Goal: Task Accomplishment & Management: Manage account settings

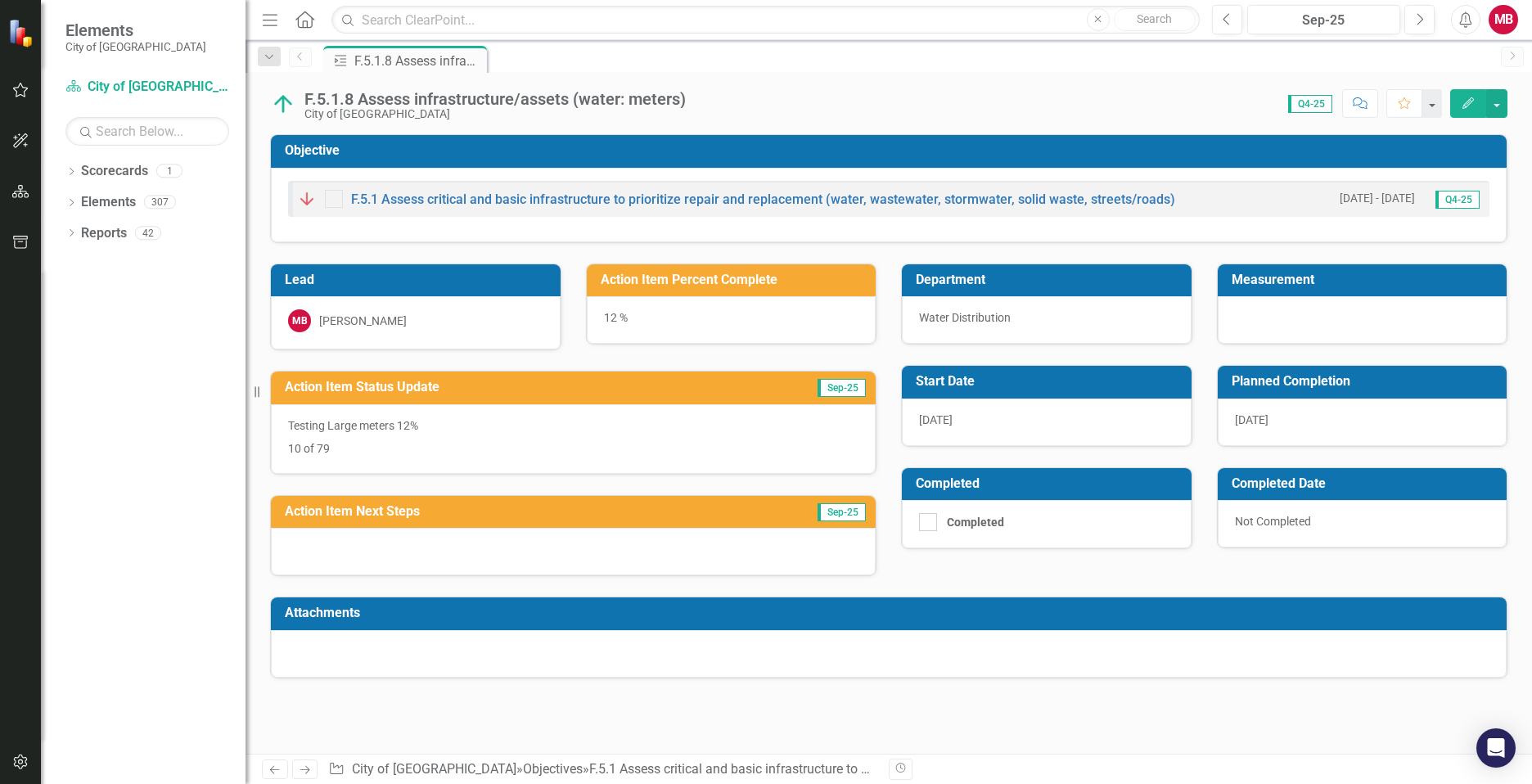
click at [358, 423] on p "Testing Large meters 12%" at bounding box center [573, 427] width 571 height 20
click at [323, 384] on h3 "Action Item Status Update" at bounding box center [504, 387] width 441 height 15
click at [422, 450] on p "10 of 79" at bounding box center [573, 447] width 571 height 20
click at [515, 389] on h3 "Action Item Status Update" at bounding box center [504, 387] width 441 height 15
click at [491, 407] on div "Testing Large meters 12% 10 of 79" at bounding box center [573, 439] width 605 height 70
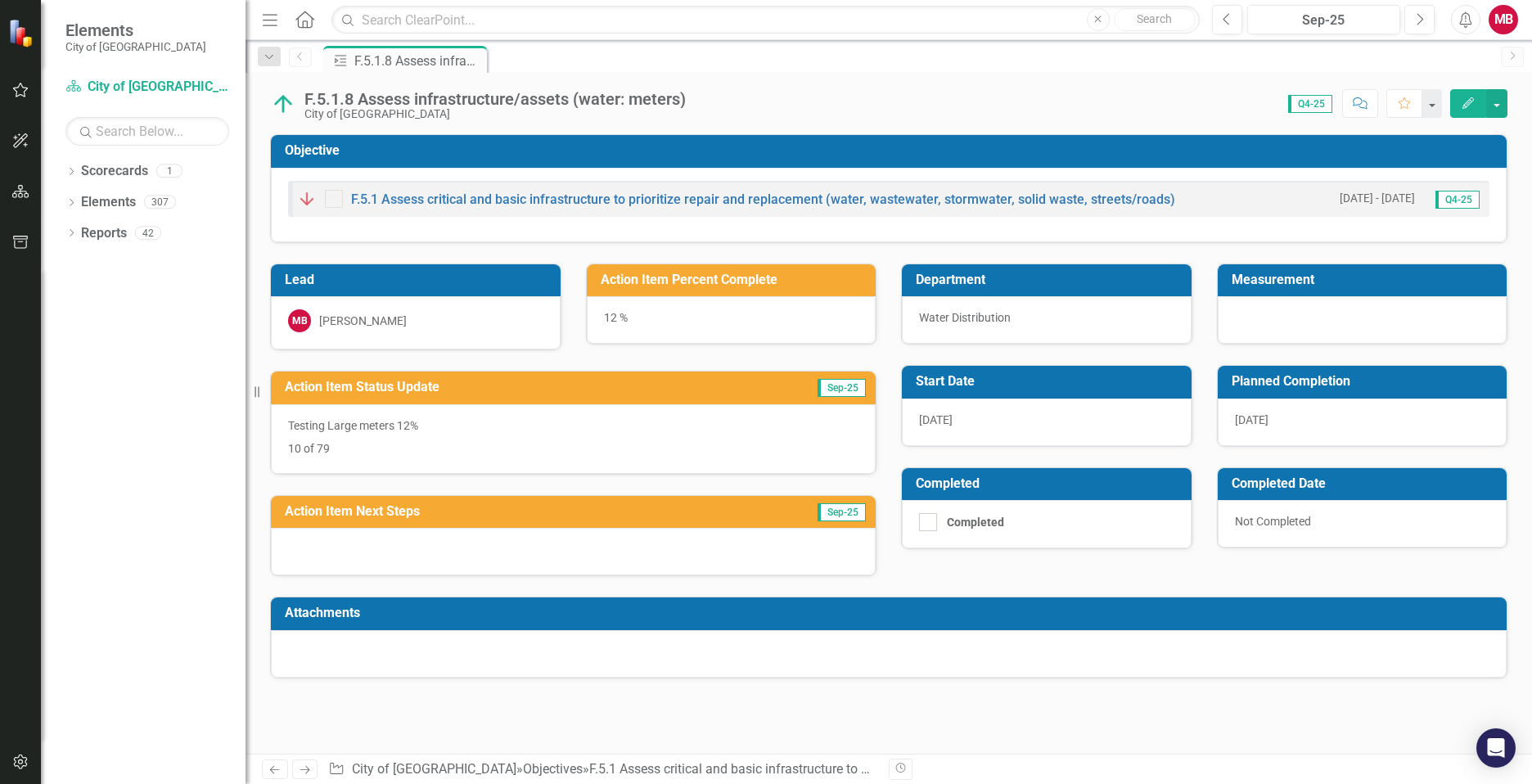
click at [491, 407] on div "Testing Large meters 12% 10 of 79" at bounding box center [573, 439] width 605 height 70
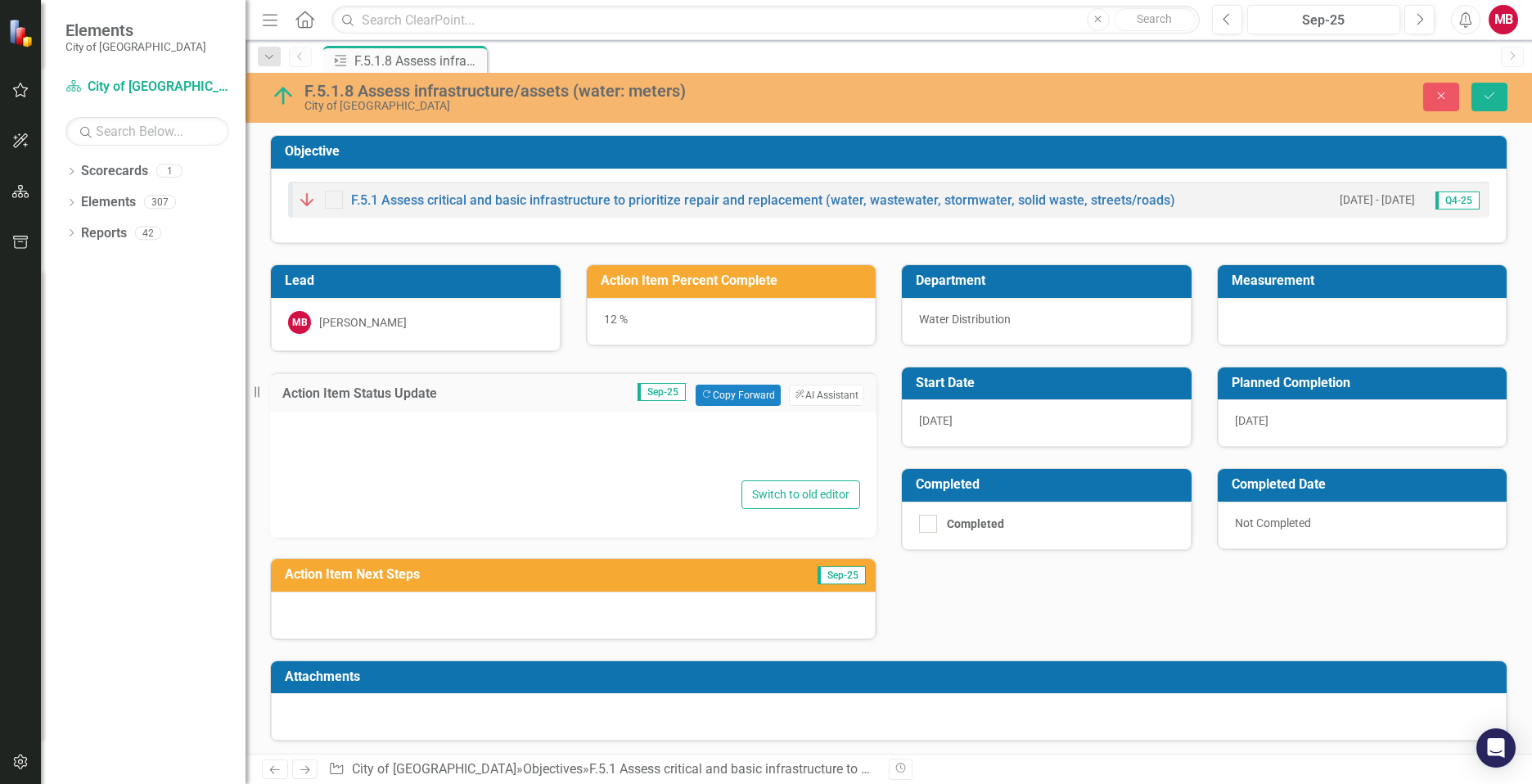
type textarea "<p>Testing Large meters 12%</p> <p>10 of 79</p>"
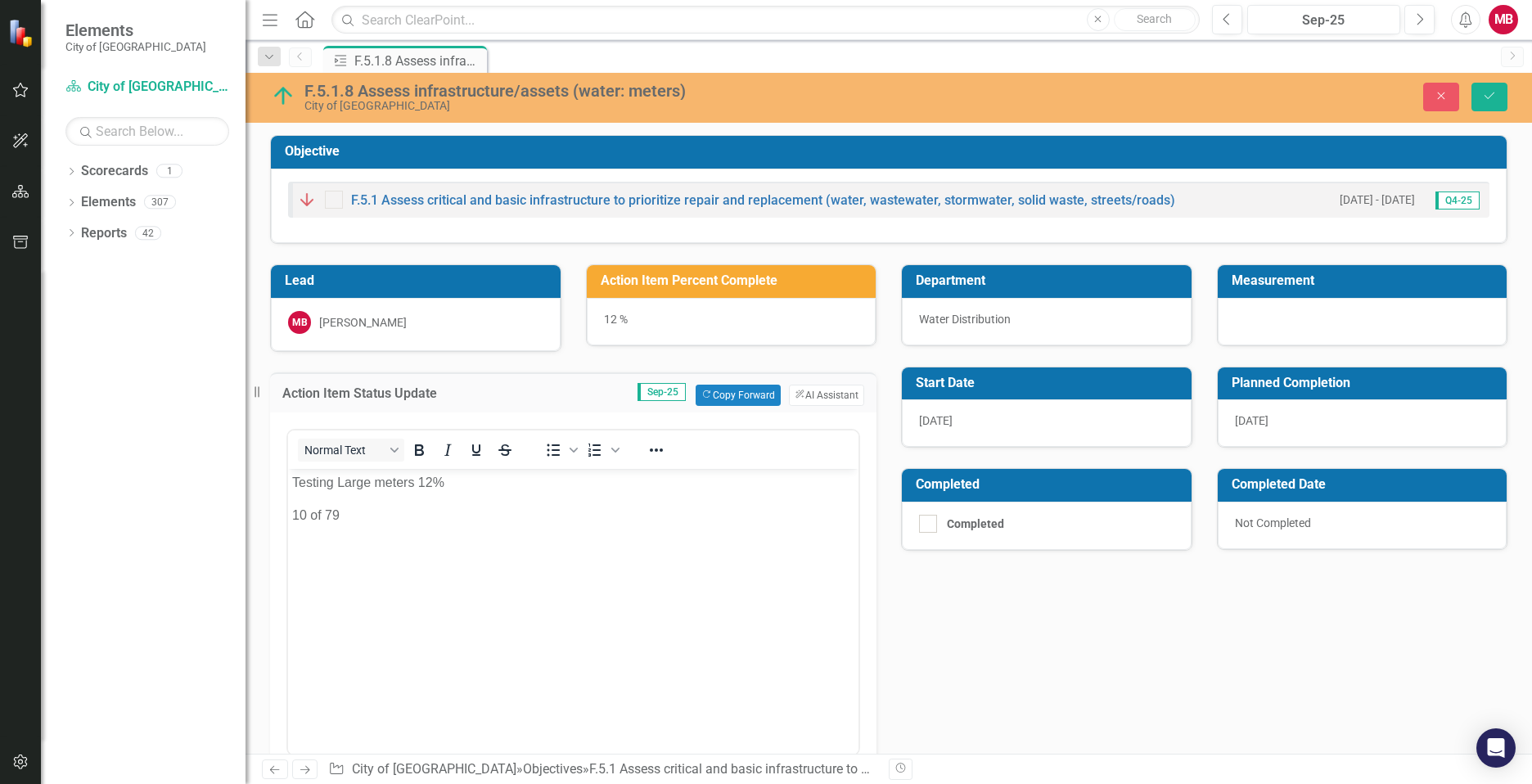
click at [305, 516] on p "10 of 79" at bounding box center [573, 515] width 562 height 20
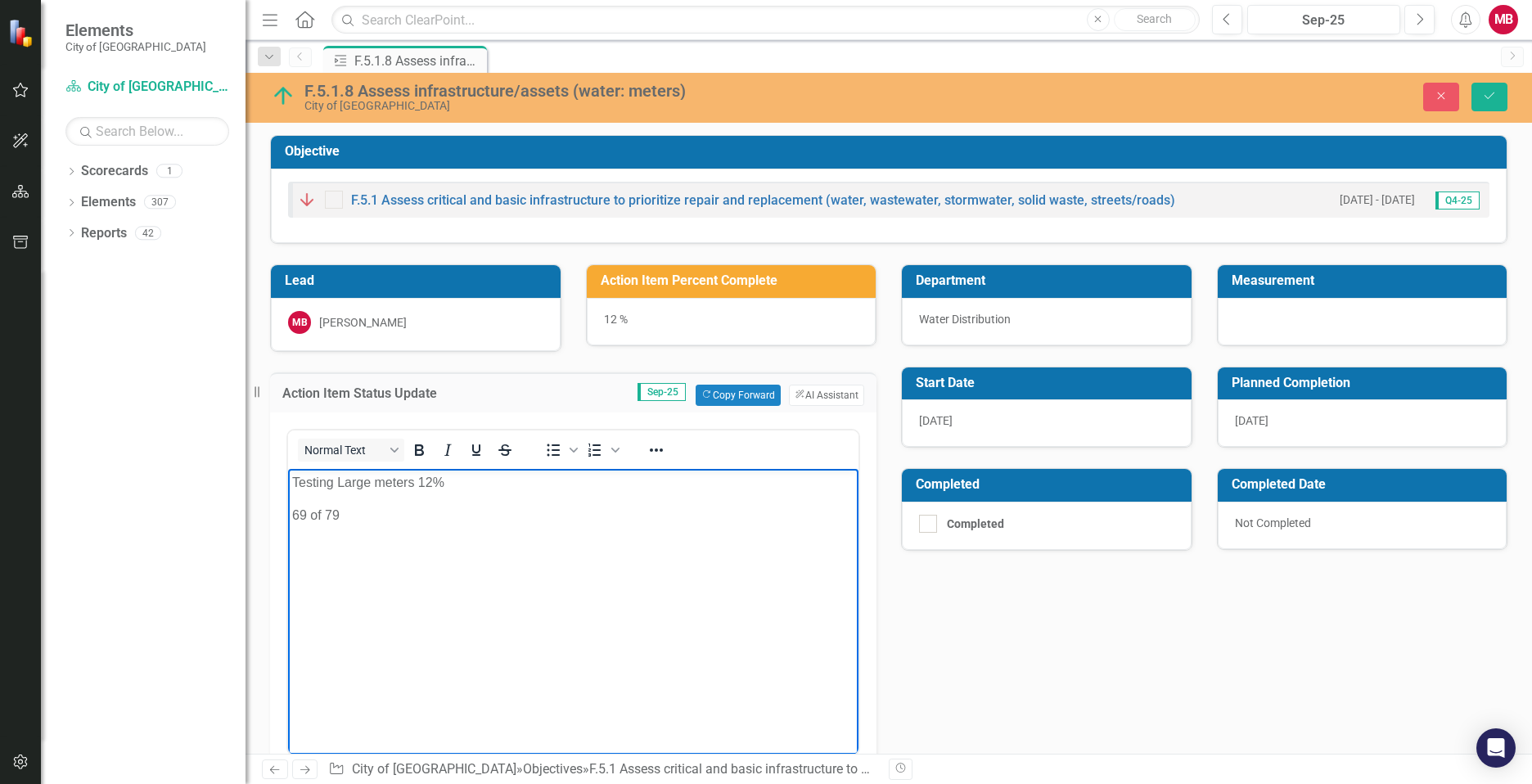
click at [433, 478] on p "Testing Large meters 12%" at bounding box center [573, 482] width 562 height 20
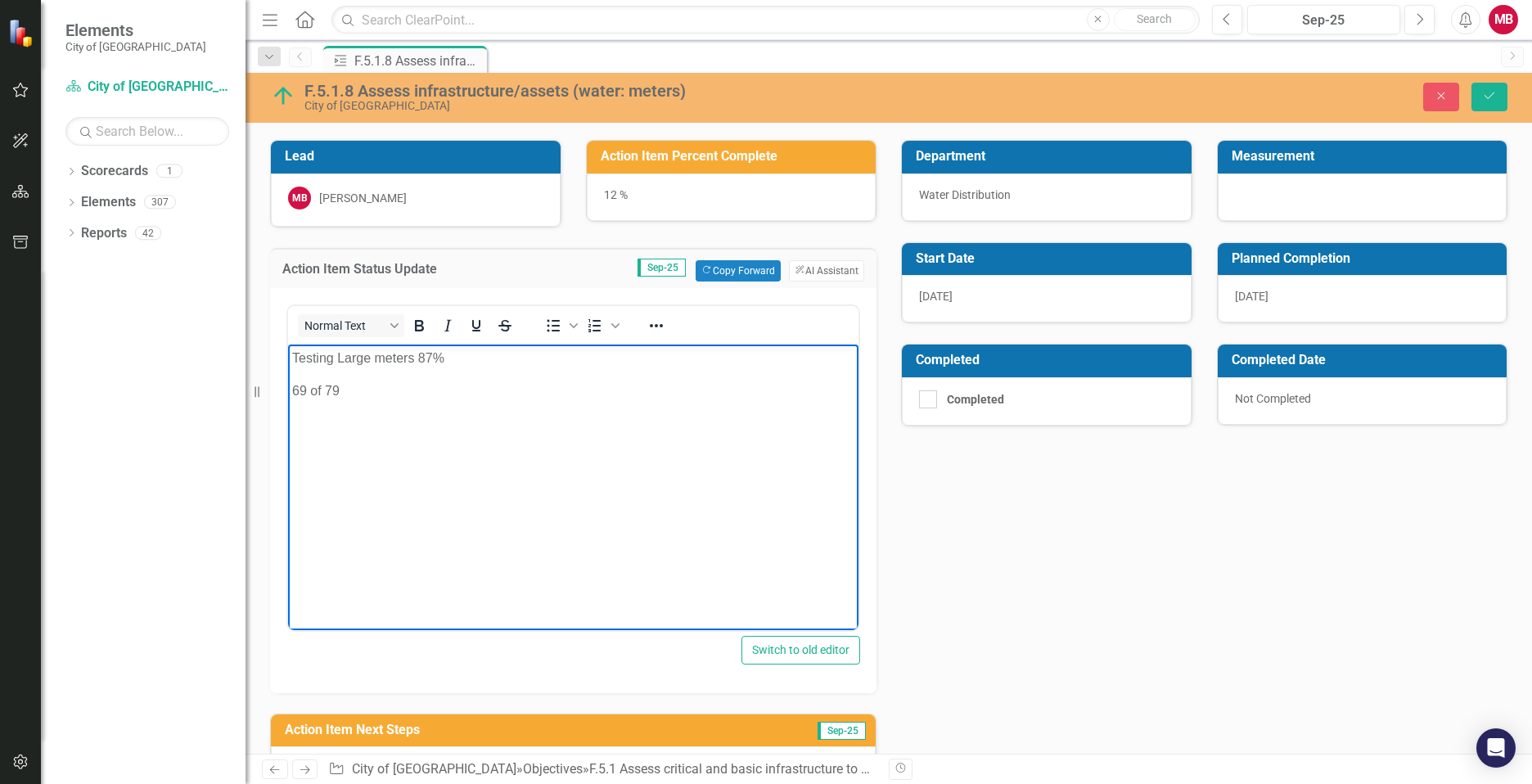
scroll to position [120, 0]
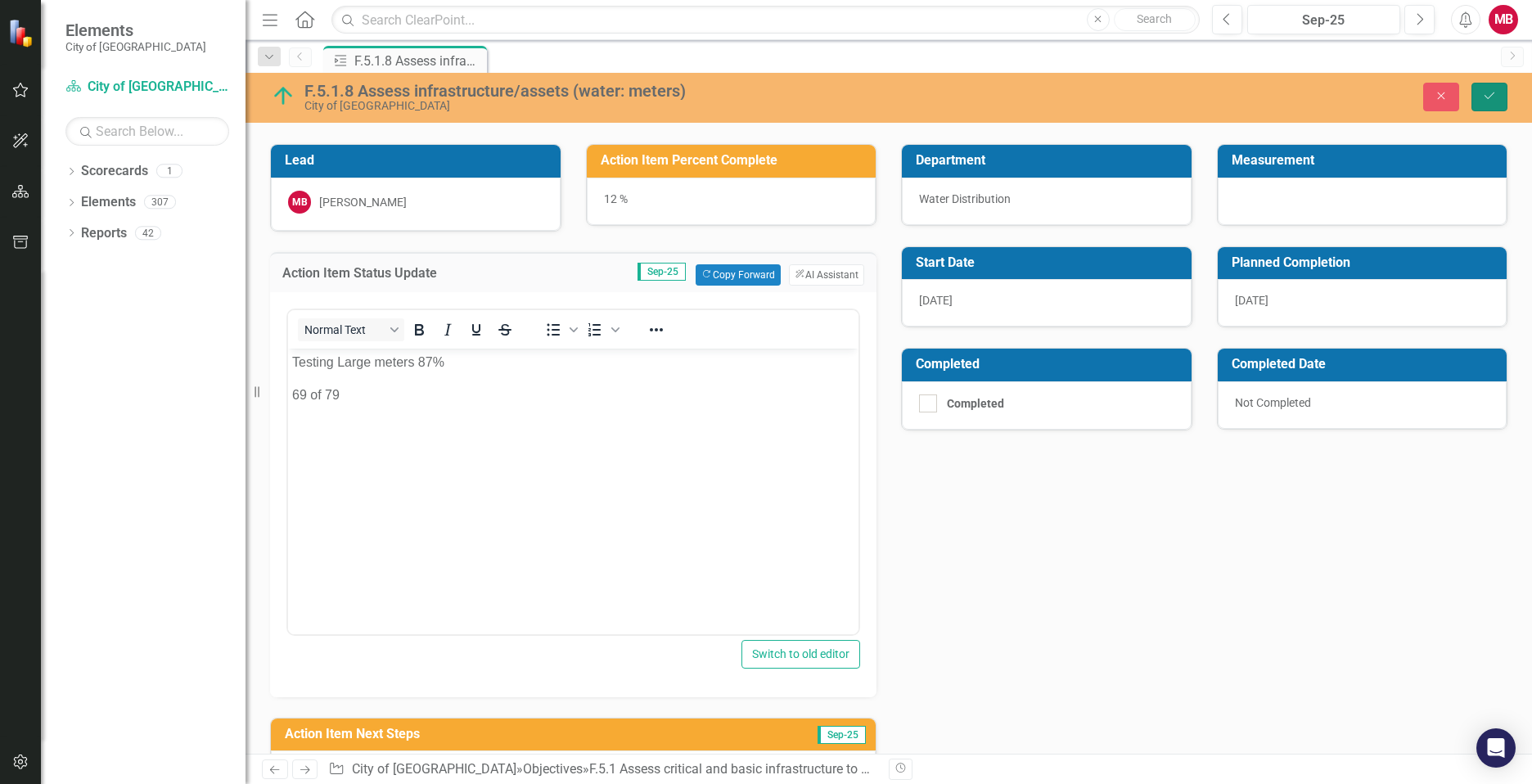
click at [1489, 91] on icon "Save" at bounding box center [1489, 95] width 15 height 12
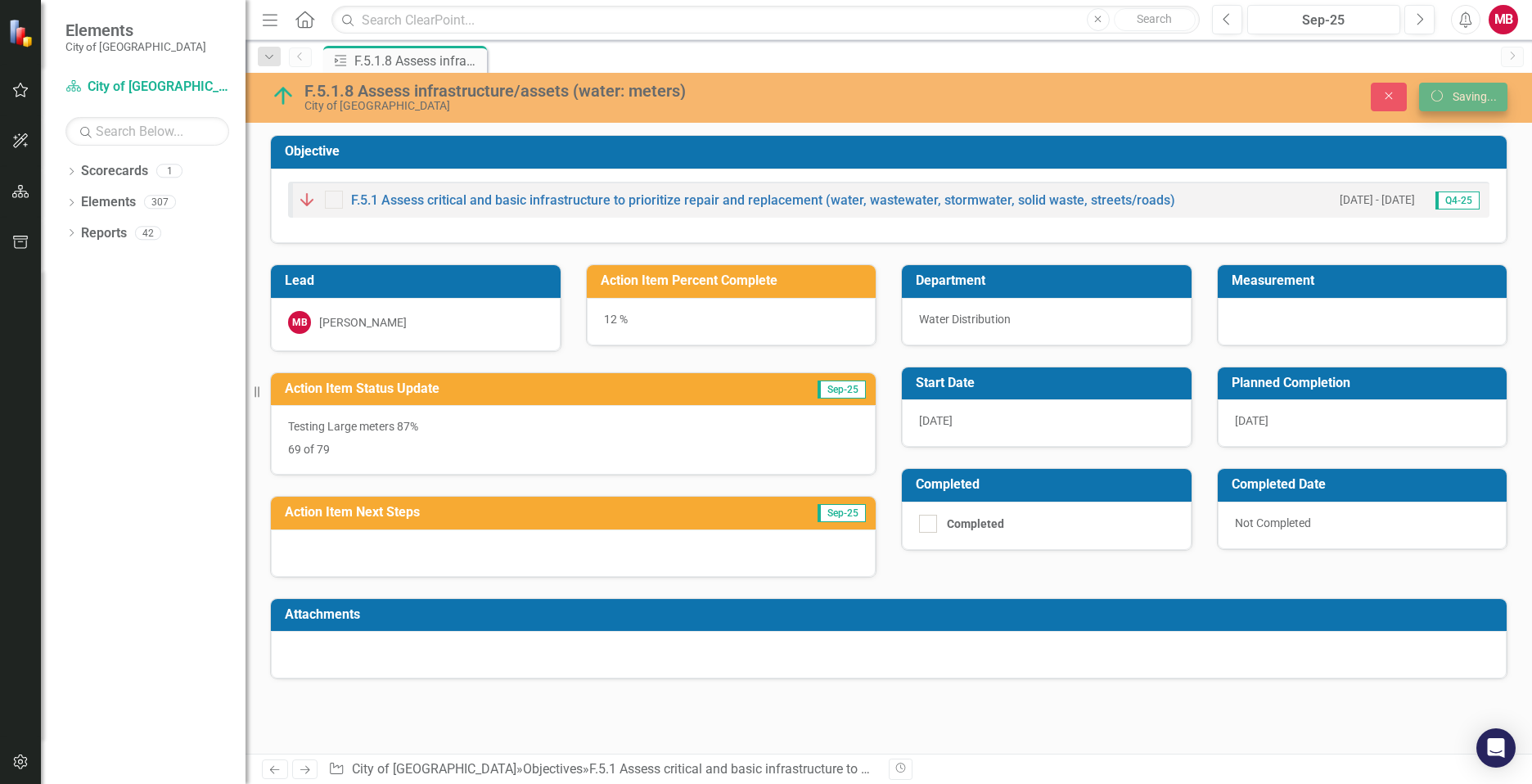
scroll to position [0, 0]
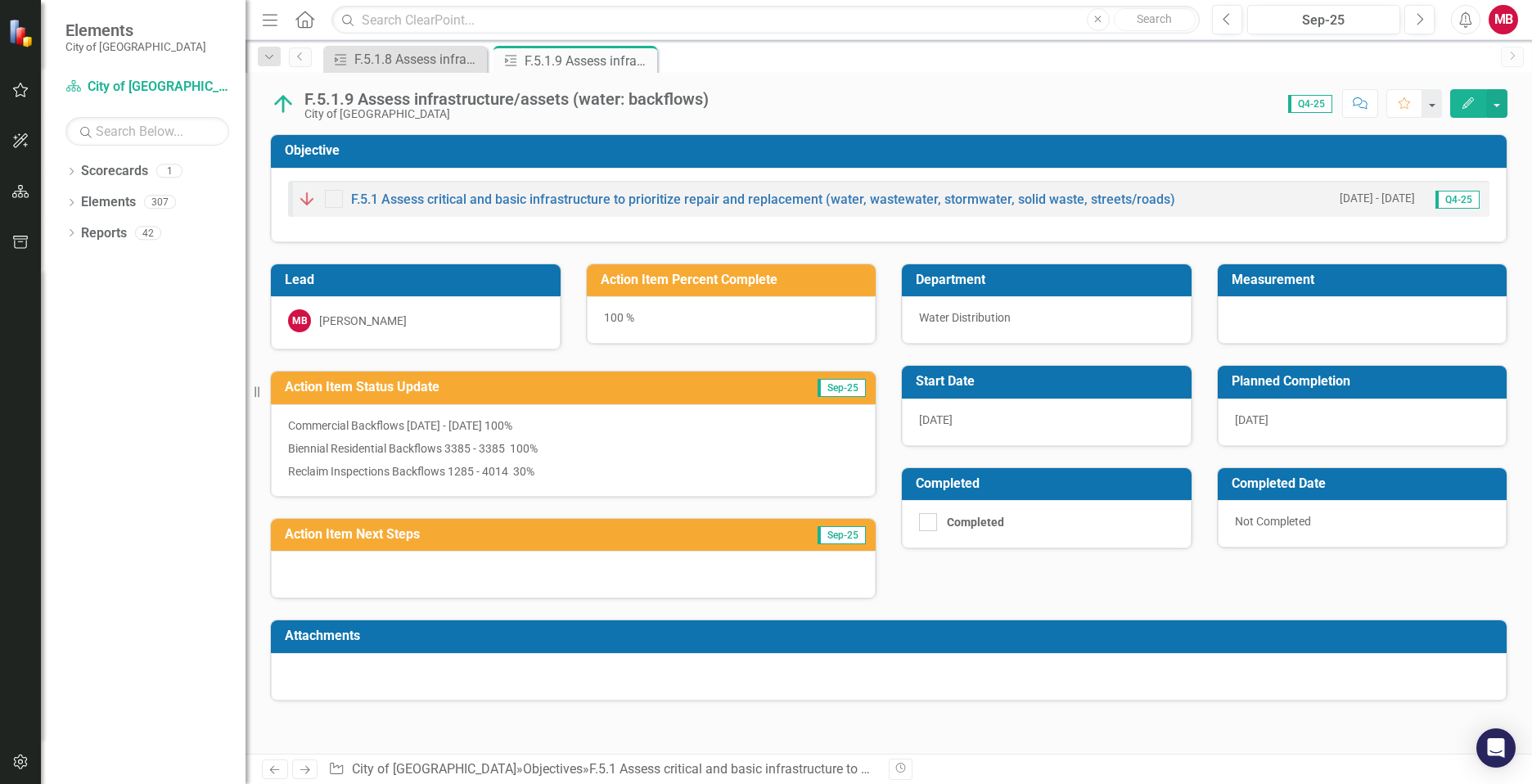
click at [631, 429] on p "Commercial Backflows [DATE] - [DATE] 100%" at bounding box center [573, 427] width 571 height 20
click at [634, 387] on h3 "Action Item Status Update" at bounding box center [504, 387] width 441 height 15
click at [821, 382] on span "Sep-25" at bounding box center [841, 388] width 48 height 18
click at [721, 393] on h3 "Action Item Status Update" at bounding box center [504, 387] width 441 height 15
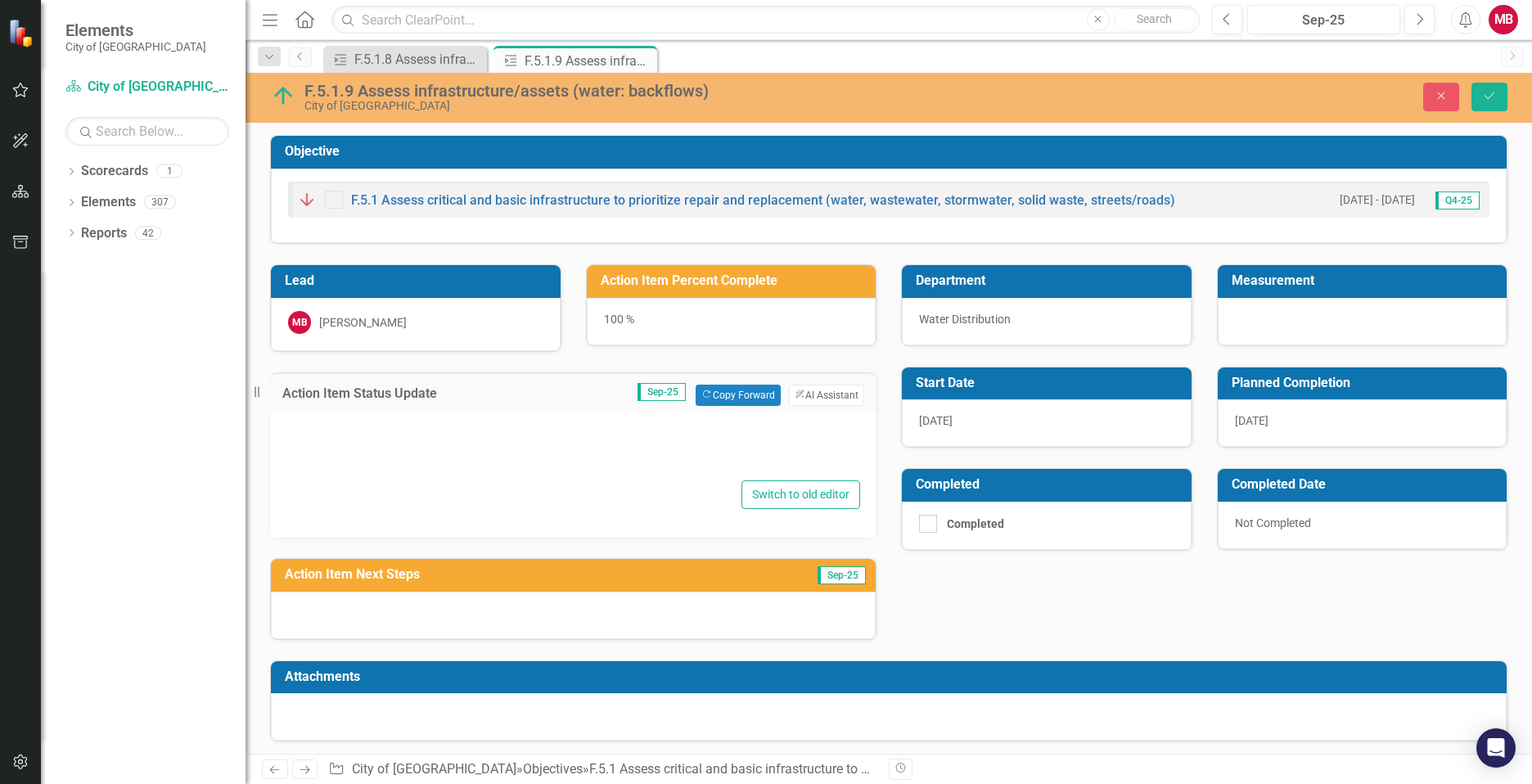
type textarea "<p>Commercial Backflows [DATE] - [DATE] 100%</p> <p>Biennial Residential Backfl…"
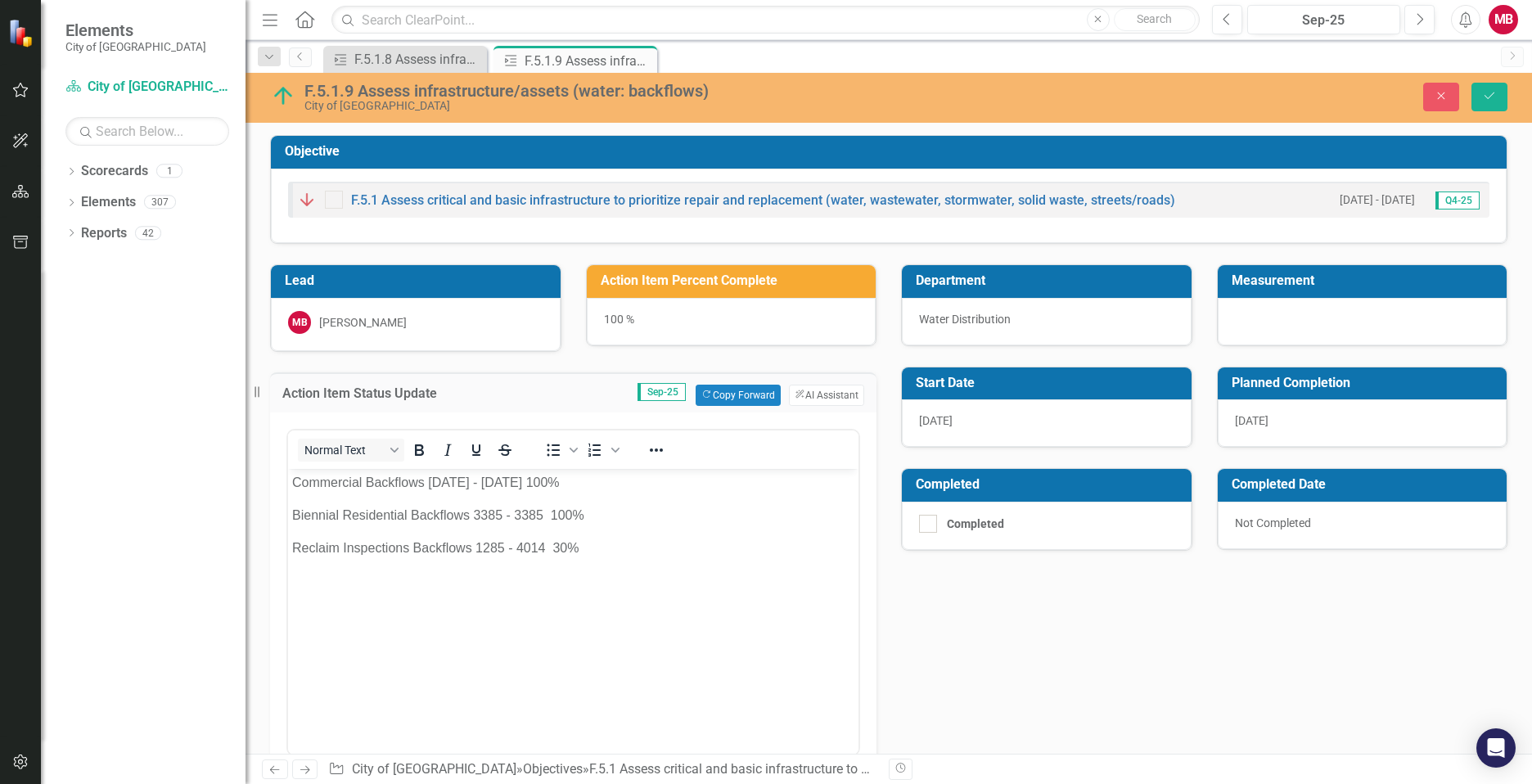
click at [502, 546] on p "Reclaim Inspections Backflows 1285 - 4014 30%" at bounding box center [573, 548] width 562 height 20
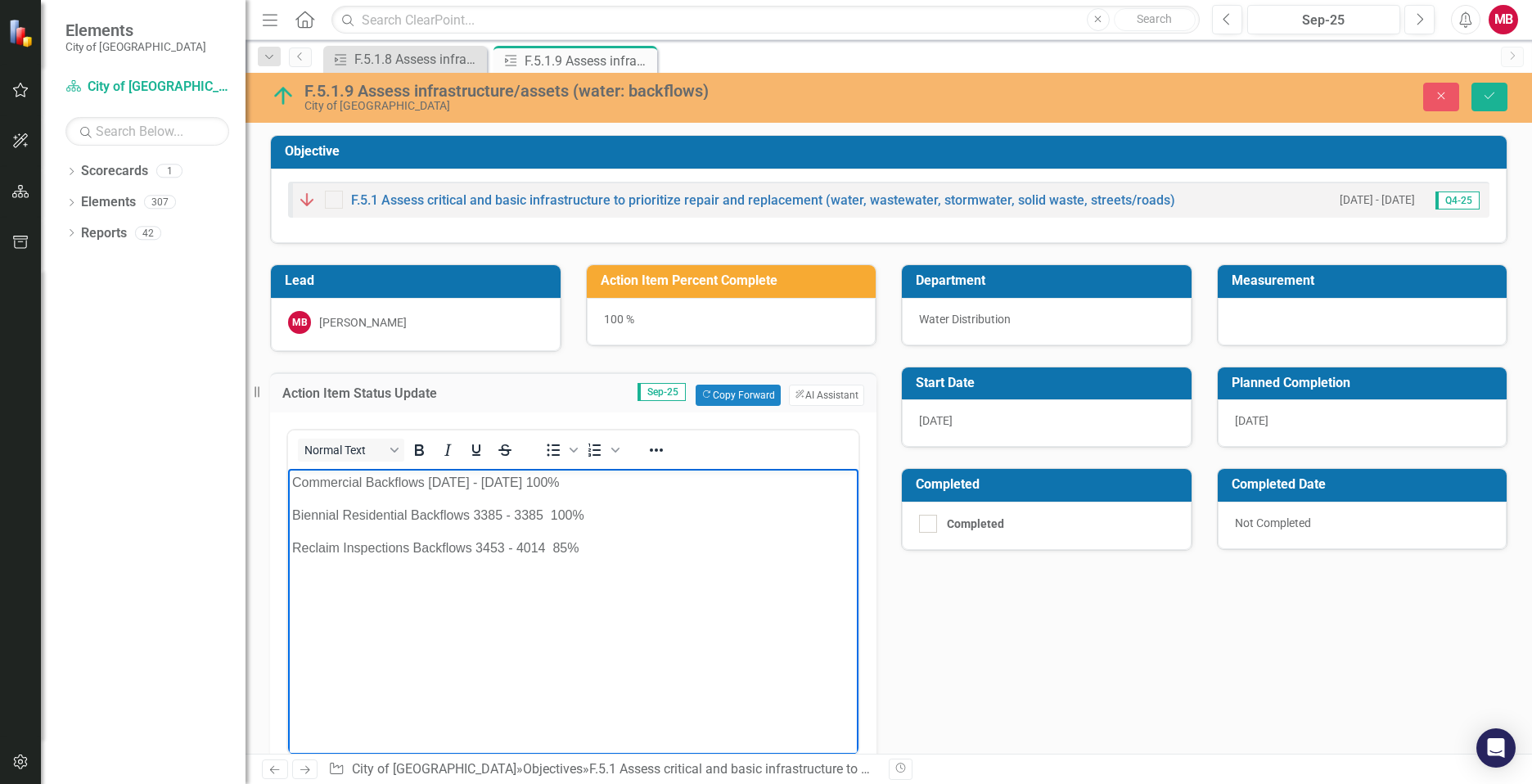
click at [586, 634] on body "Commercial Backflows [DATE] - [DATE] 100% Biennial Residential Backflows 3385 -…" at bounding box center [573, 590] width 571 height 245
click at [1500, 90] on button "Save" at bounding box center [1490, 97] width 36 height 29
